Goal: Information Seeking & Learning: Learn about a topic

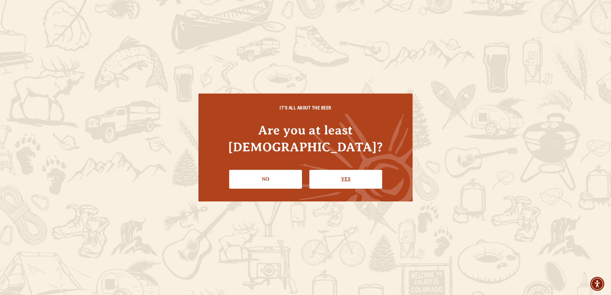
click at [343, 173] on link "Yes" at bounding box center [345, 179] width 73 height 19
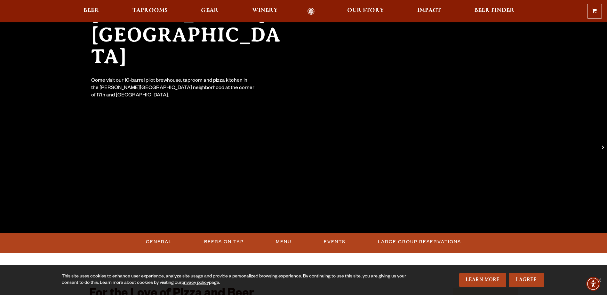
scroll to position [96, 0]
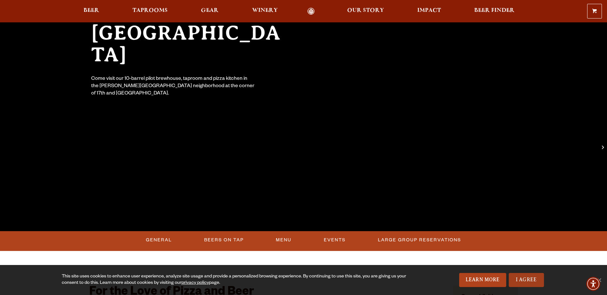
click at [525, 278] on link "I Agree" at bounding box center [525, 280] width 35 height 14
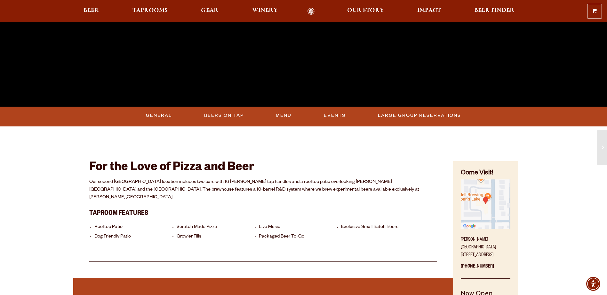
scroll to position [224, 0]
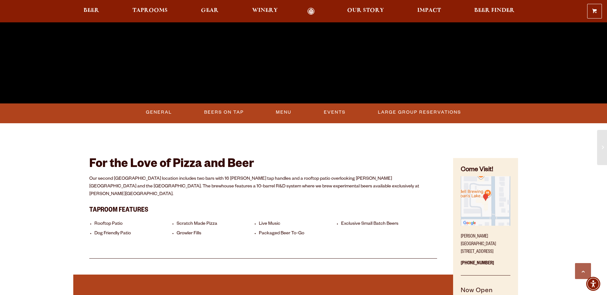
click at [194, 145] on div "For the Love of Pizza and Beer Our second [GEOGRAPHIC_DATA] location includes t…" at bounding box center [263, 199] width 348 height 119
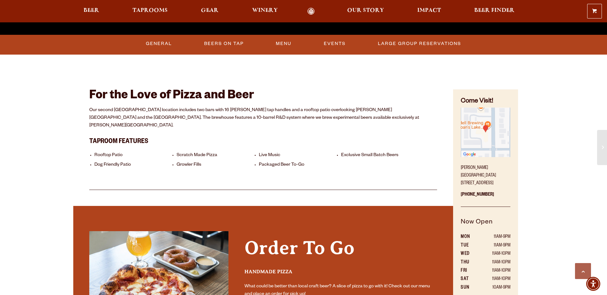
scroll to position [320, 0]
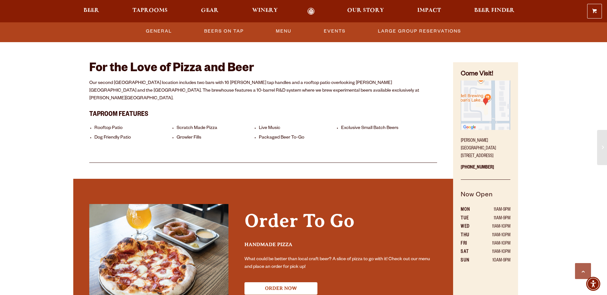
click at [179, 107] on h3 "Taproom Features" at bounding box center [263, 113] width 348 height 13
click at [117, 135] on li "Dog Friendly Patio" at bounding box center [133, 138] width 79 height 6
click at [143, 126] on li "Rooftop Patio" at bounding box center [133, 129] width 79 height 6
drag, startPoint x: 94, startPoint y: 129, endPoint x: 132, endPoint y: 130, distance: 38.1
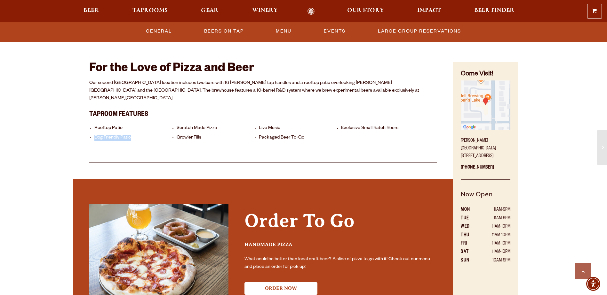
click at [132, 135] on li "Dog Friendly Patio" at bounding box center [133, 138] width 79 height 6
drag, startPoint x: 132, startPoint y: 130, endPoint x: 154, endPoint y: 145, distance: 27.0
click at [154, 145] on div "For the Love of Pizza and Beer Our second [GEOGRAPHIC_DATA] location includes t…" at bounding box center [263, 103] width 348 height 119
click at [297, 67] on h2 "For the Love of Pizza and Beer" at bounding box center [263, 69] width 348 height 14
click at [280, 31] on link "Menu" at bounding box center [283, 31] width 21 height 15
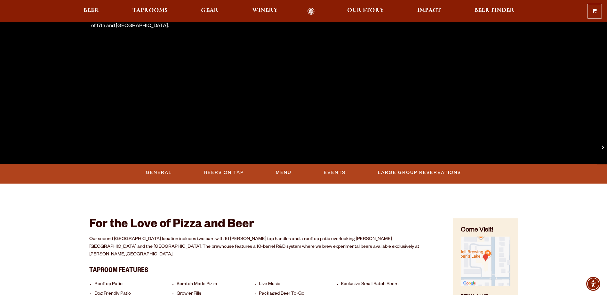
scroll to position [96, 0]
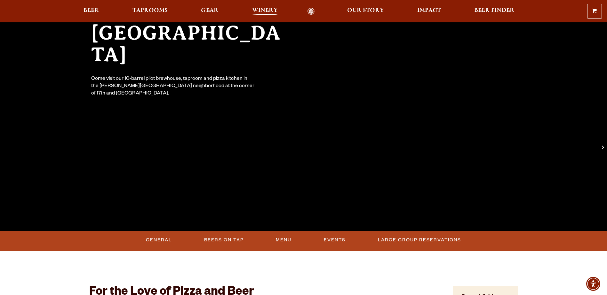
click at [261, 11] on span "Winery" at bounding box center [265, 10] width 26 height 5
